Goal: Information Seeking & Learning: Learn about a topic

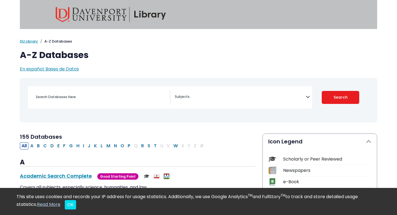
select select "Database Subject Filter"
click at [109, 96] on input "Search database by title or keyword" at bounding box center [101, 97] width 137 height 8
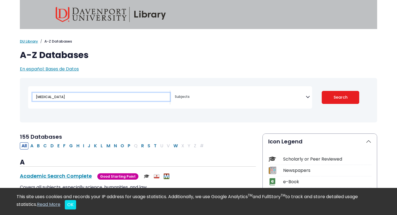
type input "[MEDICAL_DATA]"
click at [322, 91] on button "Search" at bounding box center [341, 97] width 38 height 13
select select "Database Subject Filter"
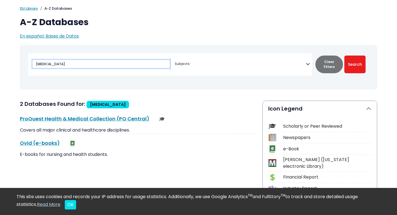
scroll to position [32, 0]
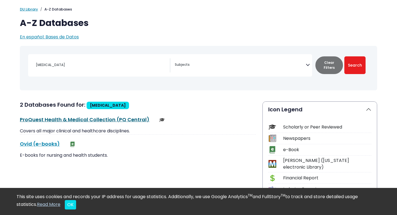
click at [125, 120] on link "ProQuest Health & Medical Collection (PQ Central) This link opens in a new wind…" at bounding box center [85, 119] width 130 height 7
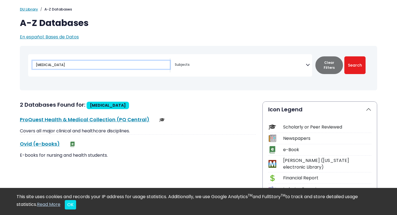
click at [100, 62] on input "[MEDICAL_DATA]" at bounding box center [101, 65] width 137 height 8
drag, startPoint x: 87, startPoint y: 63, endPoint x: 21, endPoint y: 64, distance: 65.9
click at [21, 64] on div "Toggle search filters navigation Travel" at bounding box center [199, 68] width 358 height 40
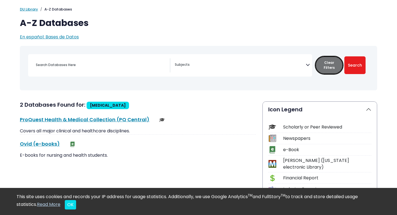
click at [336, 66] on button "Clear Filters" at bounding box center [330, 65] width 28 height 18
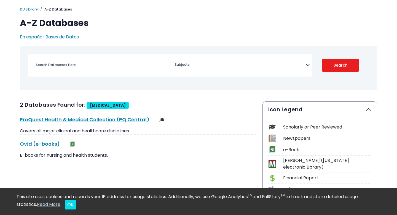
select select "Database Subject Filter"
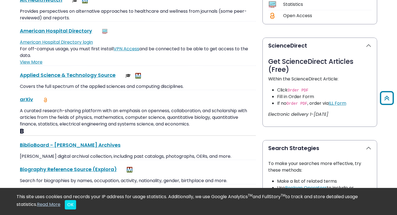
scroll to position [705, 0]
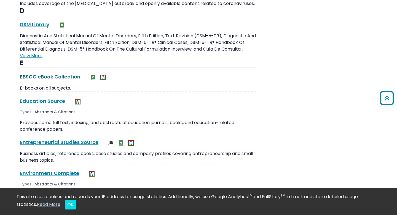
click at [69, 77] on link "EBSCO eBook Collection This link opens in a new window" at bounding box center [50, 76] width 61 height 7
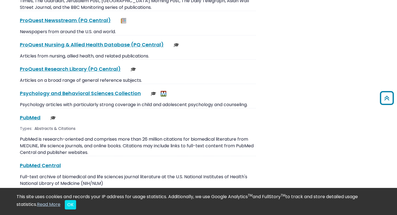
scroll to position [3955, 0]
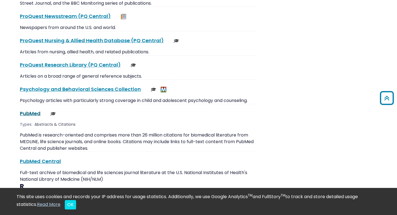
click at [30, 110] on link "PubMed This link opens in a new window" at bounding box center [30, 113] width 21 height 7
click at [28, 110] on link "PubMed This link opens in a new window" at bounding box center [30, 113] width 21 height 7
